Goal: Task Accomplishment & Management: Use online tool/utility

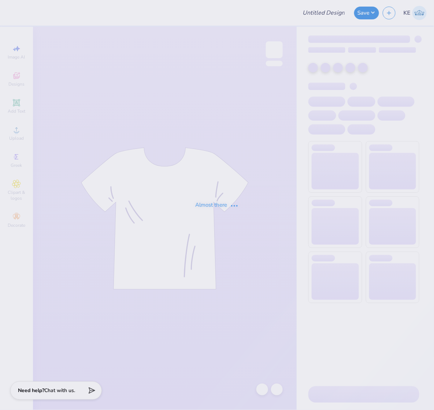
type input "Homecoming"
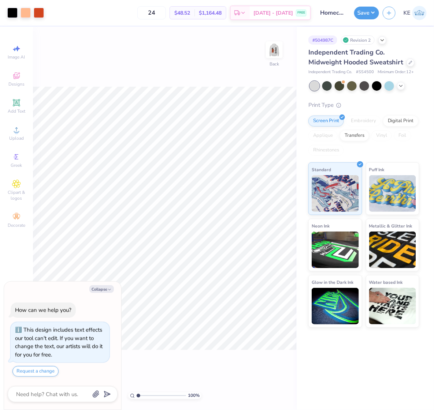
click at [383, 356] on div "# 504987C Revision 2 Independent Trading Co. Midweight Hooded Sweatshirt Indepe…" at bounding box center [364, 218] width 137 height 383
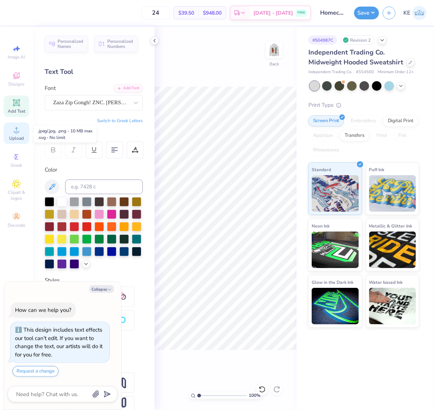
click at [13, 132] on icon at bounding box center [16, 129] width 9 height 9
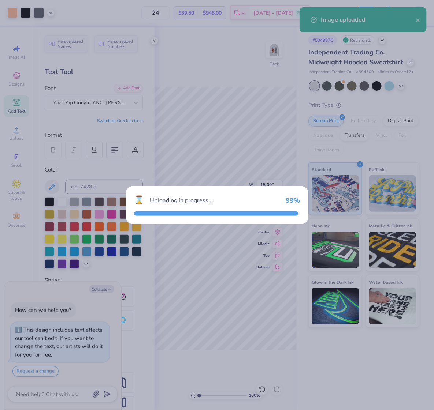
type textarea "x"
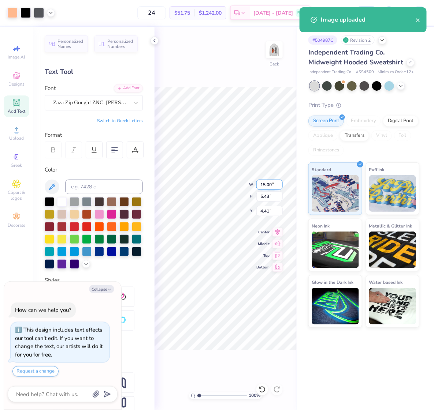
click at [268, 185] on input "15.00" at bounding box center [269, 185] width 26 height 10
type input "3.5"
type input "6.49"
type textarea "x"
type input "3.50"
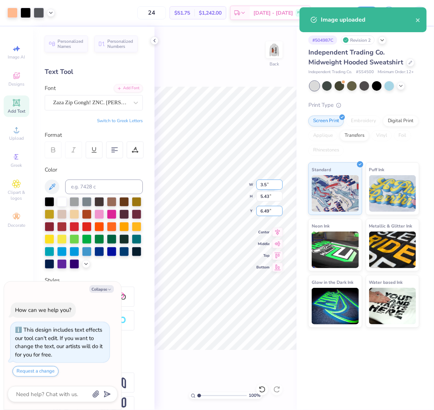
type input "1.27"
type input "6.493"
type textarea "x"
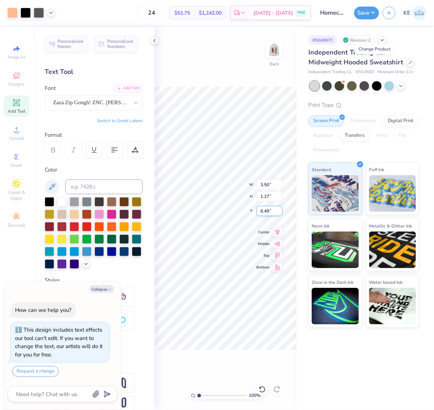
click at [267, 211] on input "6.49" at bounding box center [269, 211] width 26 height 10
type input "3"
type textarea "x"
type input "3.00"
click at [155, 41] on icon at bounding box center [154, 41] width 6 height 6
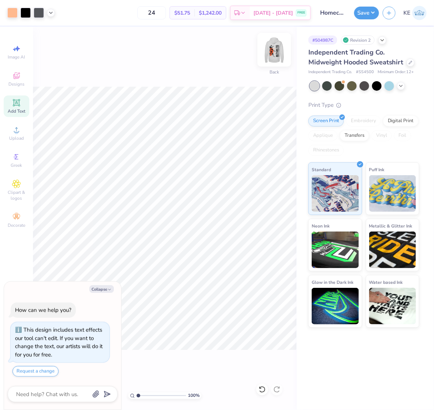
click at [280, 48] on img at bounding box center [273, 49] width 29 height 29
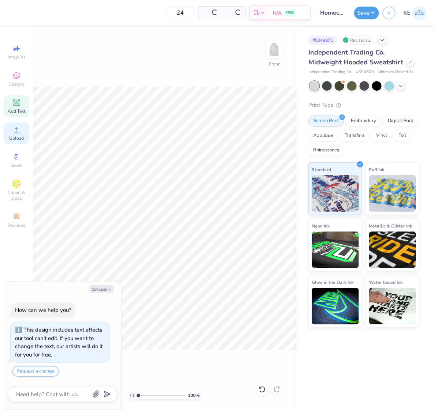
click at [16, 129] on icon at bounding box center [16, 129] width 9 height 9
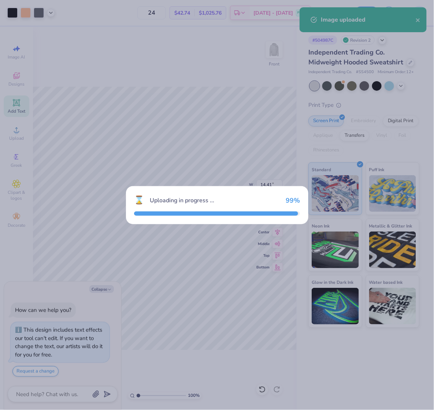
type textarea "x"
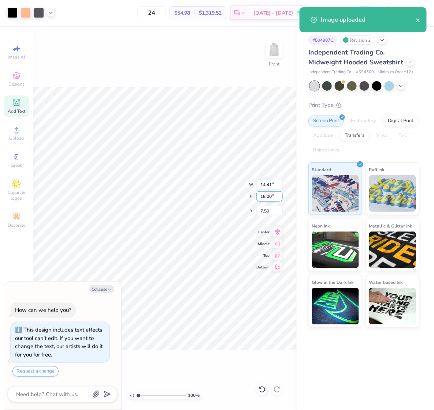
click at [265, 196] on input "18.00" at bounding box center [269, 196] width 26 height 10
type input "6"
type textarea "x"
type input "4.80"
type input "6.00"
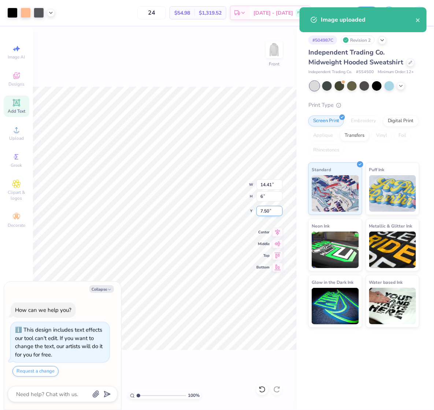
type input "13.50"
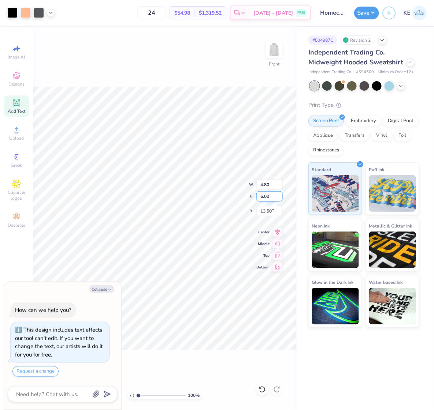
click at [266, 196] on input "6.00" at bounding box center [269, 196] width 26 height 10
type input "15"
type textarea "x"
type input "12.01"
type input "15.00"
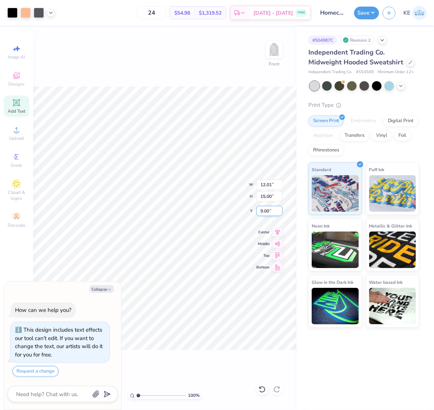
click at [267, 210] on input "9.00" at bounding box center [269, 211] width 26 height 10
type input "6"
type textarea "x"
type input "6.00"
click at [275, 54] on img at bounding box center [273, 49] width 29 height 29
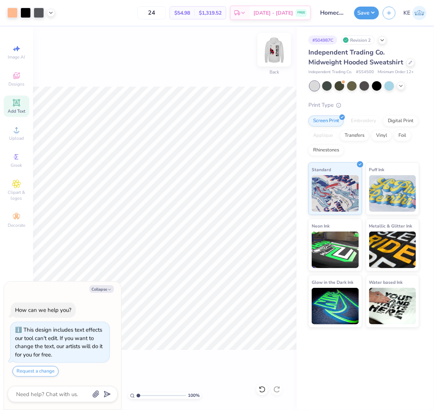
click at [272, 55] on img at bounding box center [273, 49] width 29 height 29
click at [365, 17] on button "Save" at bounding box center [366, 11] width 25 height 13
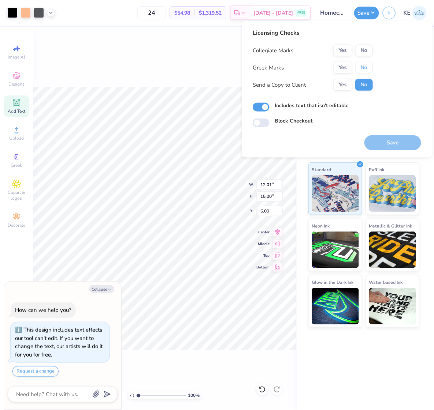
click at [362, 68] on button "No" at bounding box center [364, 68] width 18 height 12
click at [367, 43] on div "Licensing Checks Collegiate Marks Yes No Greek Marks Yes No Send a Copy to Clie…" at bounding box center [312, 63] width 120 height 68
click at [366, 52] on button "No" at bounding box center [364, 51] width 18 height 12
click at [345, 67] on button "Yes" at bounding box center [342, 68] width 19 height 12
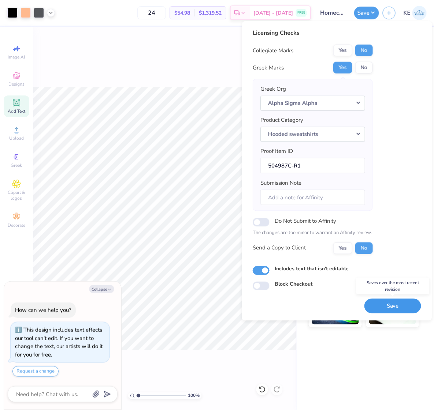
click at [387, 303] on button "Save" at bounding box center [392, 306] width 57 height 15
type textarea "x"
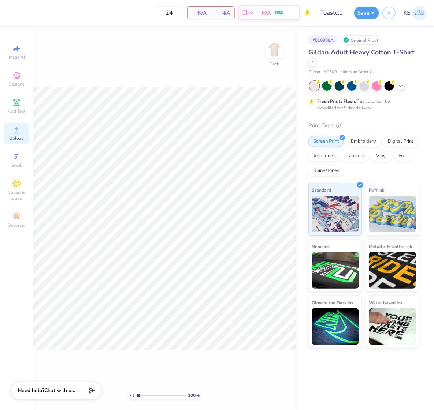
click at [19, 132] on icon at bounding box center [16, 129] width 9 height 9
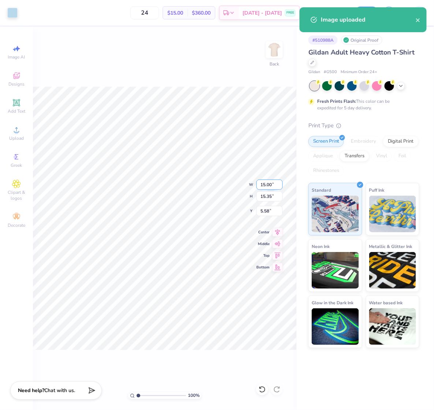
click at [265, 185] on input "15.00" at bounding box center [269, 185] width 26 height 10
type input "12.50"
type input "12.79"
type input "3.00"
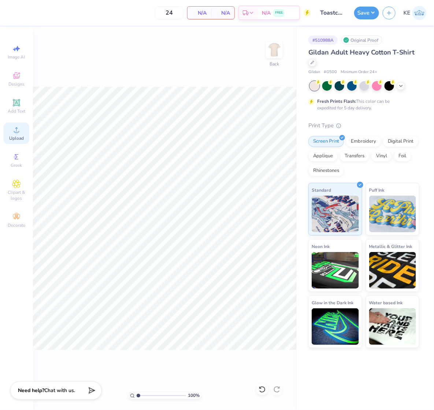
click at [19, 141] on span "Upload" at bounding box center [16, 138] width 15 height 6
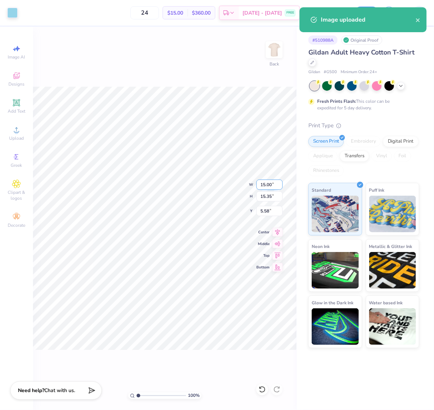
click at [266, 185] on input "15.00" at bounding box center [269, 185] width 26 height 10
type input "12.50"
type input "12.79"
click at [262, 213] on input "6.85" at bounding box center [269, 211] width 26 height 10
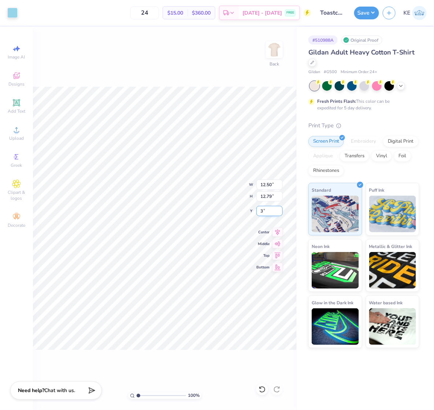
type input "3.00"
click at [12, 12] on div at bounding box center [12, 12] width 10 height 10
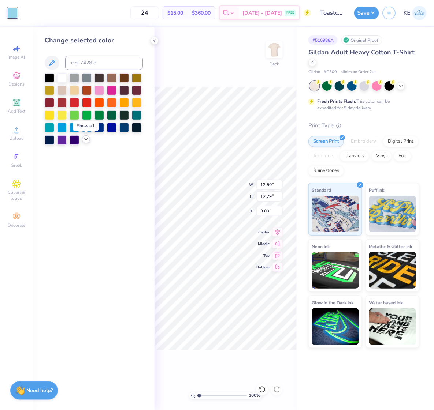
click at [86, 140] on polyline at bounding box center [86, 139] width 3 height 1
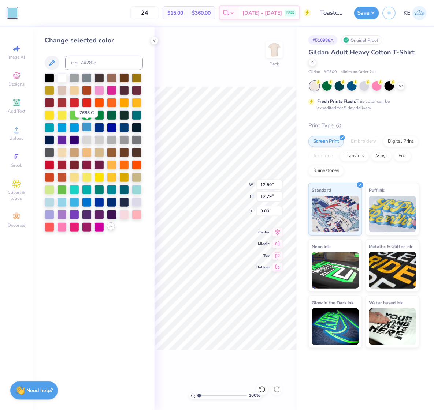
click at [89, 129] on div at bounding box center [87, 127] width 10 height 10
click at [75, 125] on div at bounding box center [75, 127] width 10 height 10
click at [63, 125] on div at bounding box center [62, 127] width 10 height 10
click at [75, 202] on div at bounding box center [75, 202] width 10 height 10
click at [114, 293] on div "Change selected color" at bounding box center [93, 218] width 121 height 383
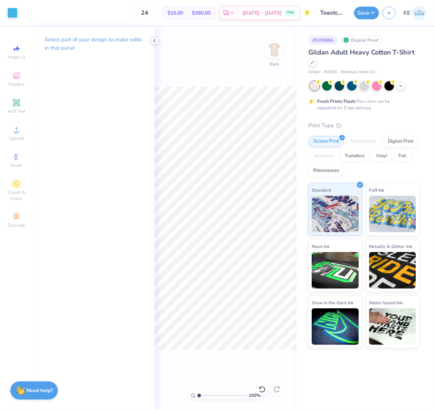
click at [158, 41] on div "Art colors 24 $15.00 Per Item $360.00 Total Est. Delivery Sep 7 - 10 FREE Desig…" at bounding box center [217, 205] width 434 height 410
click at [153, 38] on icon at bounding box center [154, 41] width 6 height 6
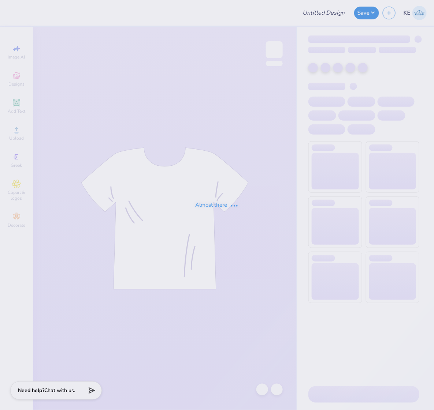
type input "Toastchella Shirts"
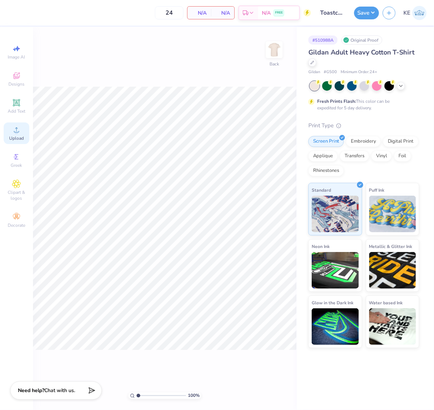
drag, startPoint x: 30, startPoint y: 136, endPoint x: 19, endPoint y: 137, distance: 10.3
click at [30, 137] on div "Image AI Designs Add Text Upload Greek Clipart & logos Decorate" at bounding box center [16, 218] width 33 height 383
click at [19, 137] on span "Upload" at bounding box center [16, 138] width 15 height 6
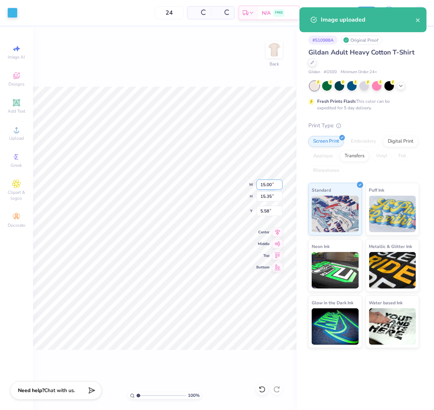
click at [263, 185] on input "15.00" at bounding box center [269, 185] width 26 height 10
type input "12.50"
type input "12.79"
type input "3.00"
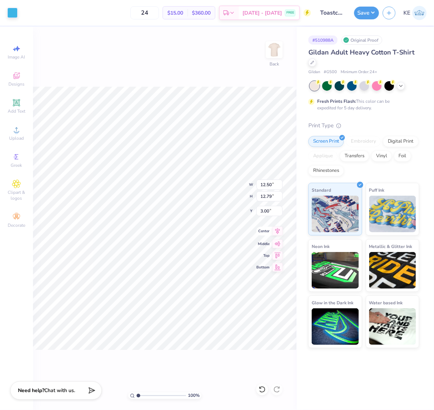
click at [278, 232] on icon at bounding box center [277, 231] width 5 height 6
type input "1"
click at [362, 11] on button "Save" at bounding box center [366, 11] width 25 height 13
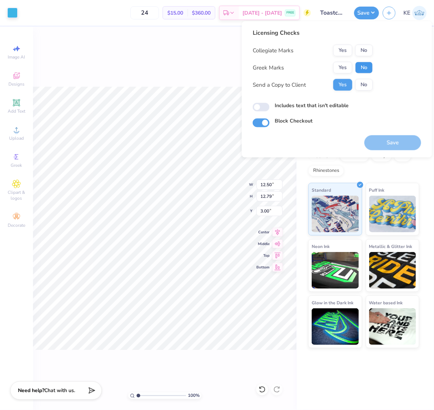
click at [365, 64] on button "No" at bounding box center [364, 68] width 18 height 12
click at [366, 45] on button "No" at bounding box center [364, 51] width 18 height 12
click at [400, 132] on div "Save" at bounding box center [392, 138] width 57 height 23
click at [401, 141] on button "Save" at bounding box center [392, 142] width 57 height 15
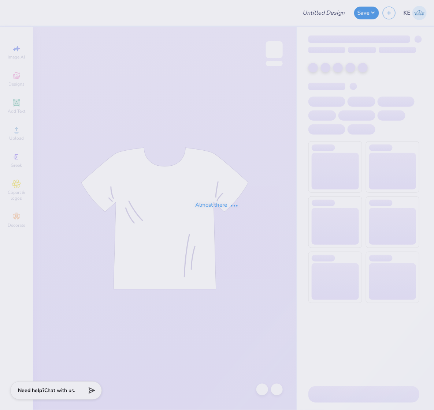
type input "AXO Watermelon T-Shirt"
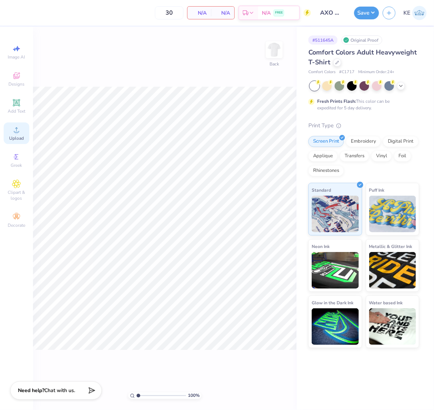
click at [14, 130] on icon at bounding box center [16, 129] width 9 height 9
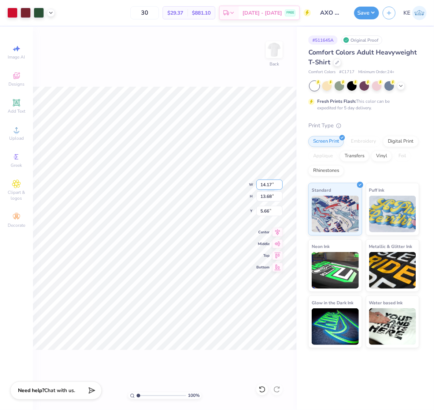
click at [264, 185] on input "14.17" at bounding box center [269, 185] width 26 height 10
type input "12.50"
type input "12.06"
type input "3.00"
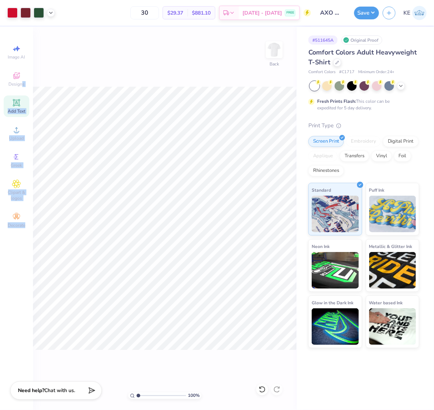
click at [221, 329] on div "Art colors 30 $29.37 Per Item $881.10 Total Est. Delivery [DATE] - [DATE] FREE …" at bounding box center [217, 205] width 434 height 410
click at [83, 74] on div "100 % Back W 12.50 12.50 " H 12.06 12.06 " Y 3.00 3.00 " Center Middle Top Bott…" at bounding box center [164, 218] width 263 height 383
click at [53, 8] on div at bounding box center [31, 13] width 48 height 10
click at [53, 12] on icon at bounding box center [51, 12] width 6 height 6
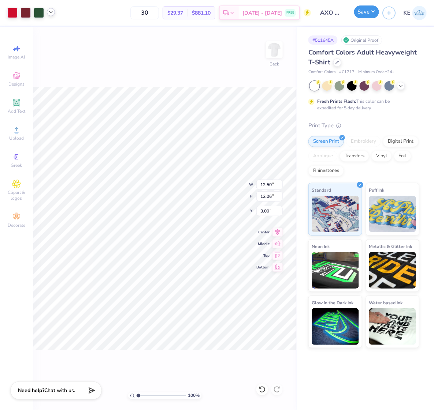
click at [371, 9] on button "Save" at bounding box center [366, 11] width 25 height 13
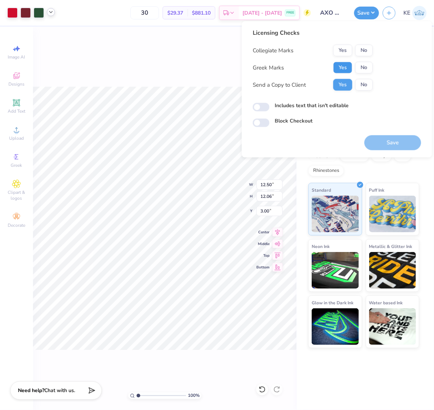
click at [350, 70] on button "Yes" at bounding box center [342, 68] width 19 height 12
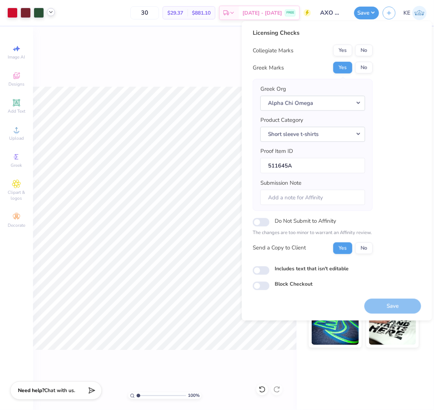
click at [360, 57] on div "Collegiate Marks Yes No Greek Marks Yes No Greek Org Alpha Chi Omega Product Ca…" at bounding box center [312, 150] width 120 height 210
click at [365, 50] on button "No" at bounding box center [364, 51] width 18 height 12
click at [399, 311] on button "Save" at bounding box center [392, 306] width 57 height 15
